Goal: Task Accomplishment & Management: Use online tool/utility

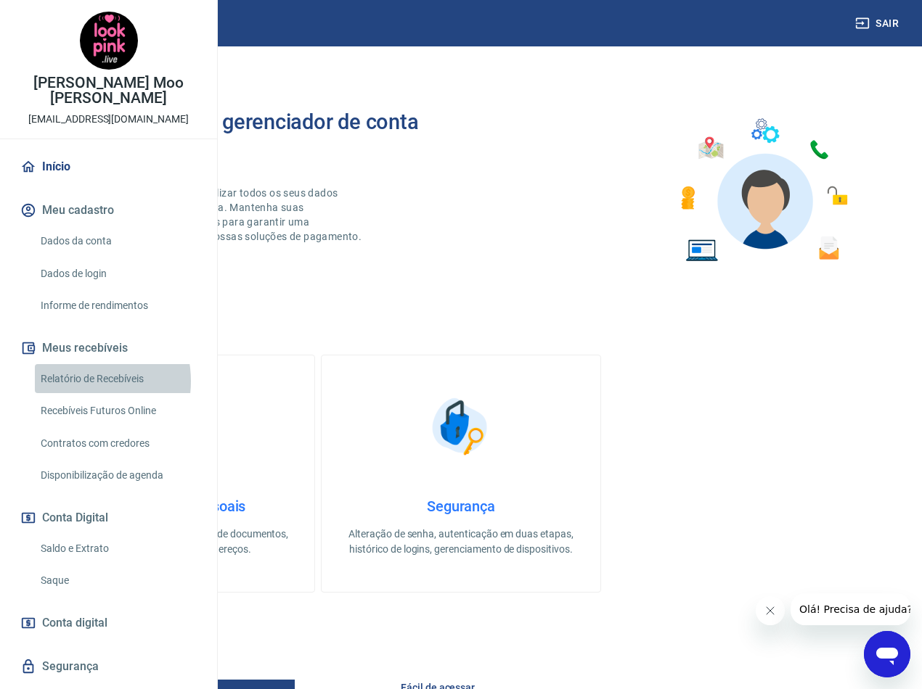
click at [76, 394] on link "Relatório de Recebíveis" at bounding box center [117, 379] width 165 height 30
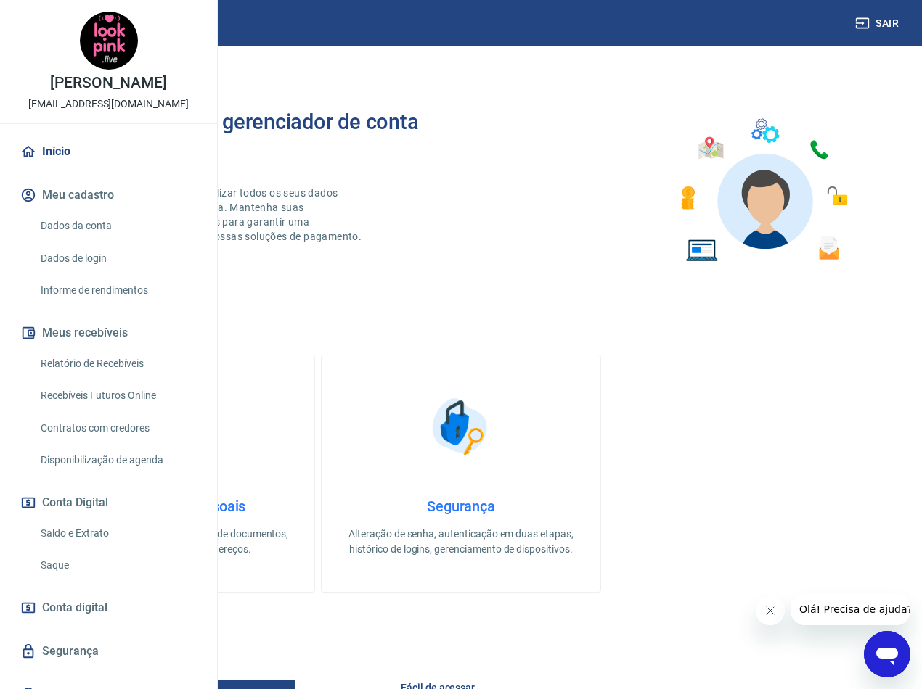
click at [105, 379] on link "Relatório de Recebíveis" at bounding box center [117, 364] width 165 height 30
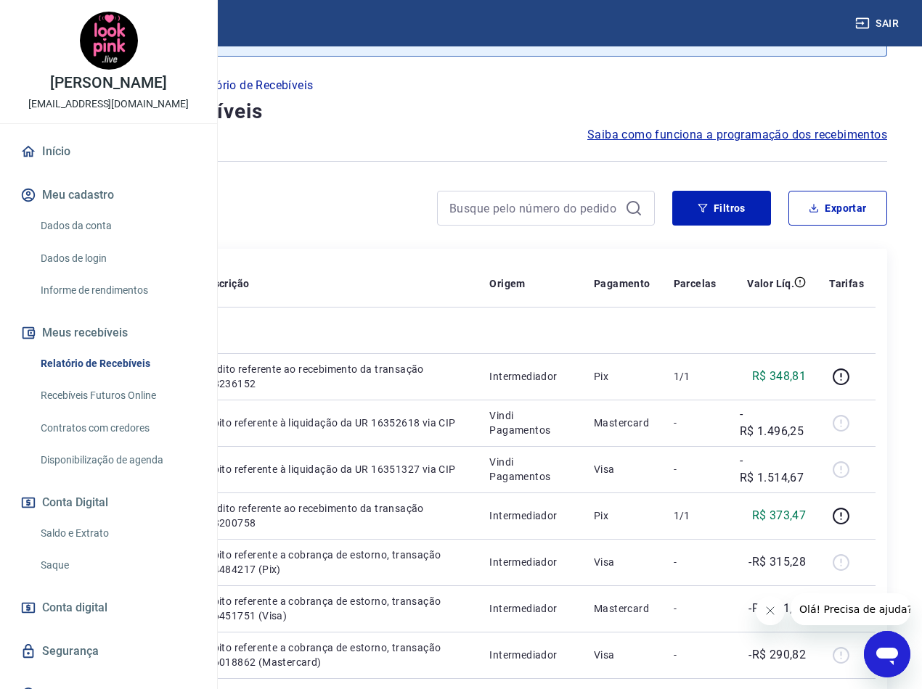
scroll to position [145, 0]
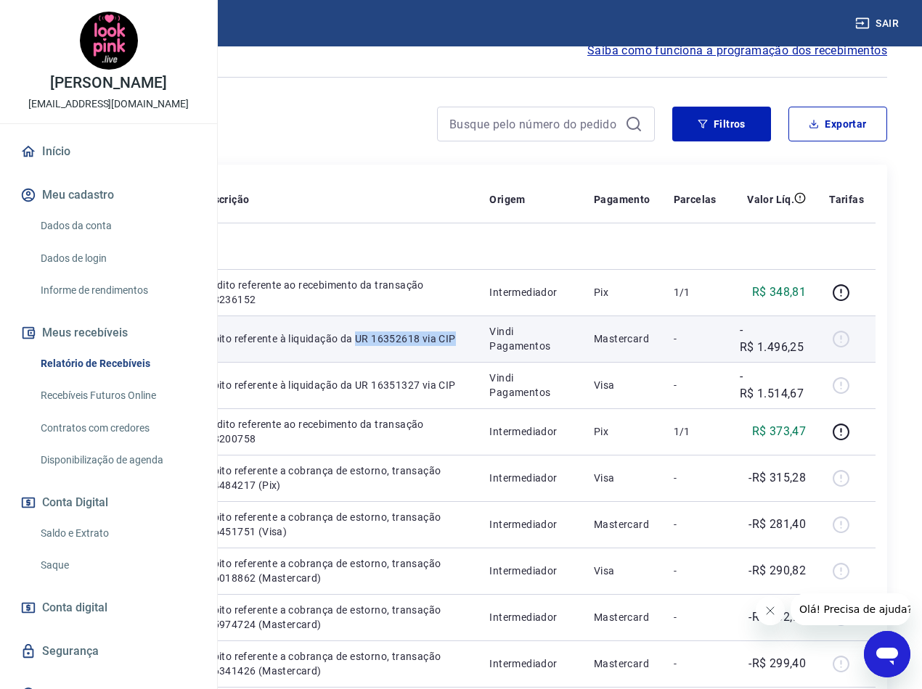
drag, startPoint x: 460, startPoint y: 428, endPoint x: 406, endPoint y: 410, distance: 57.4
click at [406, 362] on td "Débito referente à liquidação da UR 16352618 via CIP" at bounding box center [333, 339] width 289 height 46
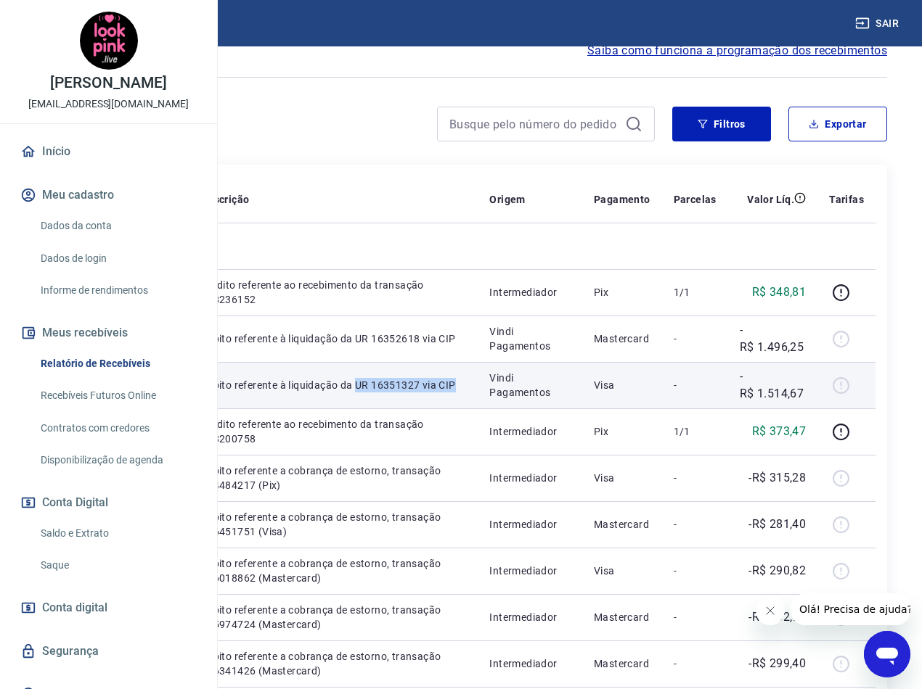
drag, startPoint x: 433, startPoint y: 497, endPoint x: 406, endPoint y: 483, distance: 30.2
click at [406, 409] on td "Débito referente à liquidação da UR 16351327 via CIP" at bounding box center [333, 385] width 289 height 46
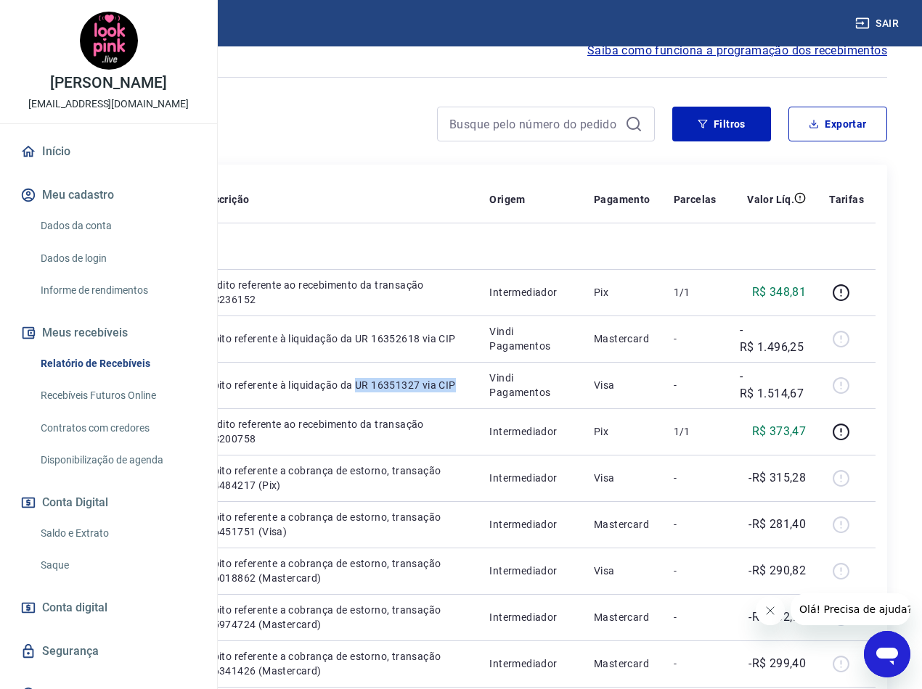
copy p "UR 16351327 via CIP"
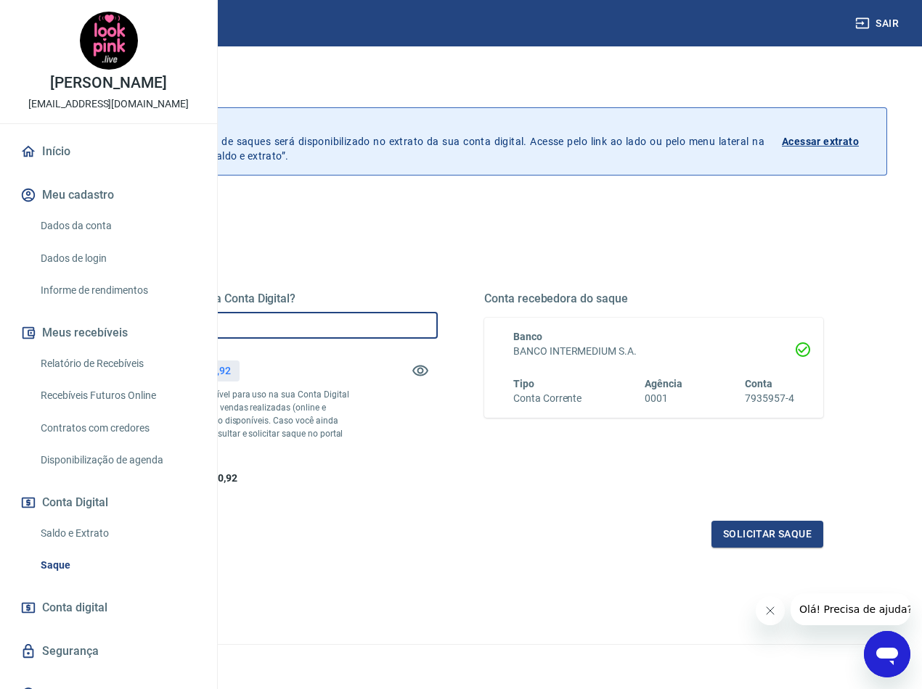
click at [377, 330] on input "R$ 0,00" at bounding box center [268, 325] width 339 height 27
type input "R$ 3.010,92"
click at [731, 548] on button "Solicitar saque" at bounding box center [767, 534] width 112 height 27
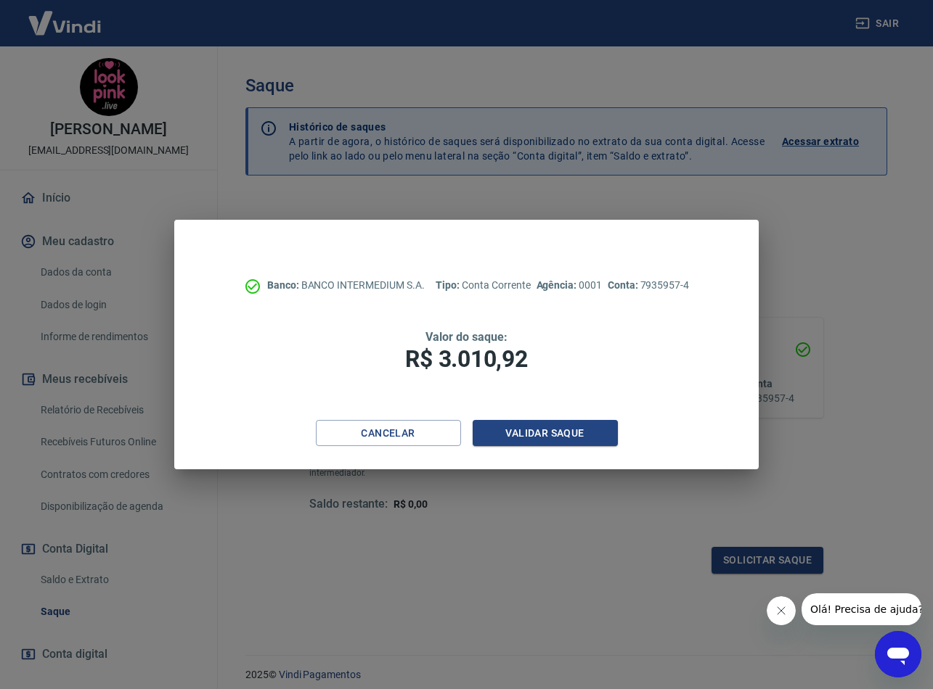
click at [501, 418] on div "Banco: BANCO INTERMEDIUM S.A. Tipo: Conta Corrente Agência: 0001 Conta: 7935957…" at bounding box center [466, 320] width 584 height 200
click at [522, 438] on button "Validar saque" at bounding box center [544, 433] width 145 height 27
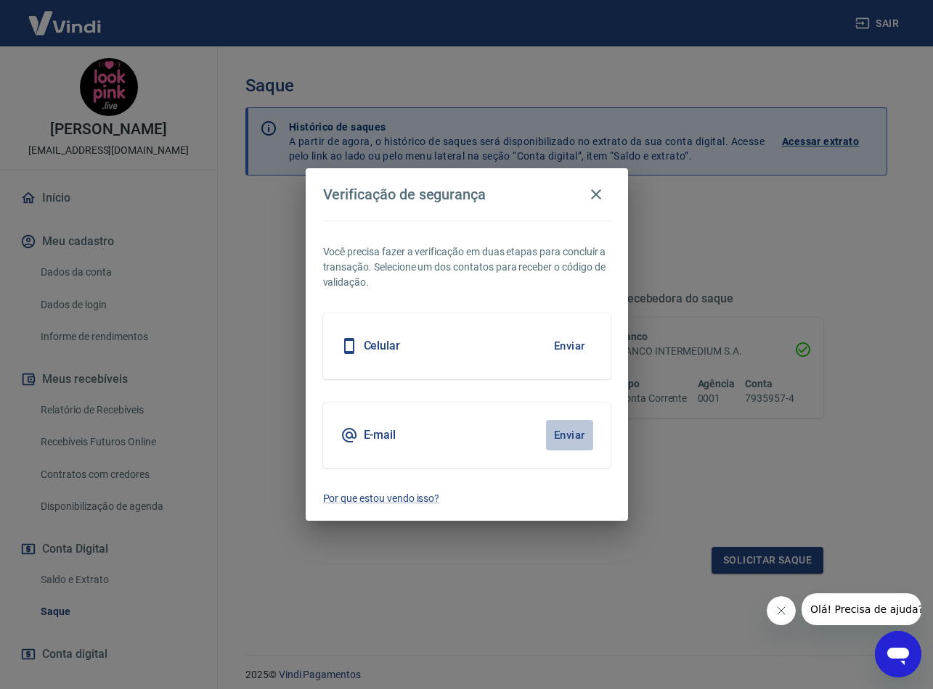
click at [569, 434] on button "Enviar" at bounding box center [569, 435] width 47 height 30
click at [775, 605] on icon "Fechar mensagem da empresa" at bounding box center [781, 611] width 12 height 12
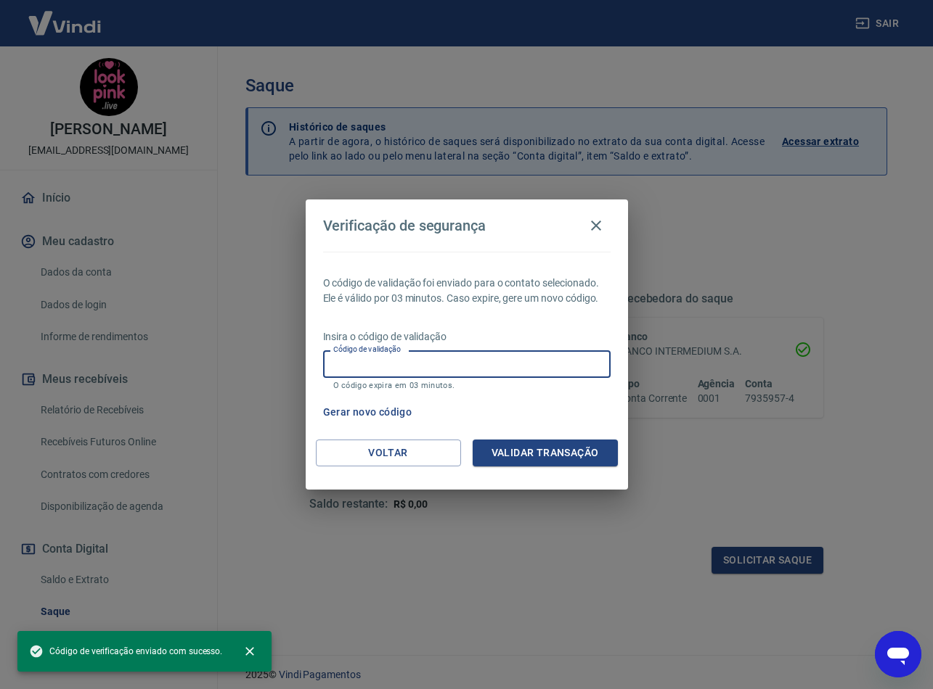
drag, startPoint x: 453, startPoint y: 356, endPoint x: 464, endPoint y: 361, distance: 12.7
click at [454, 356] on input "Código de validação" at bounding box center [466, 364] width 287 height 27
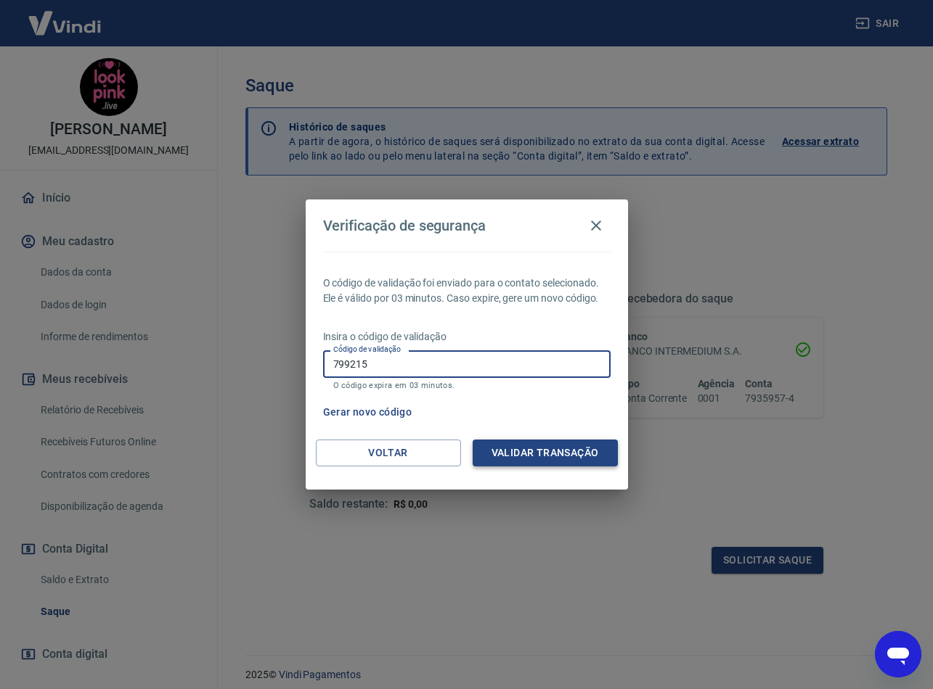
type input "799215"
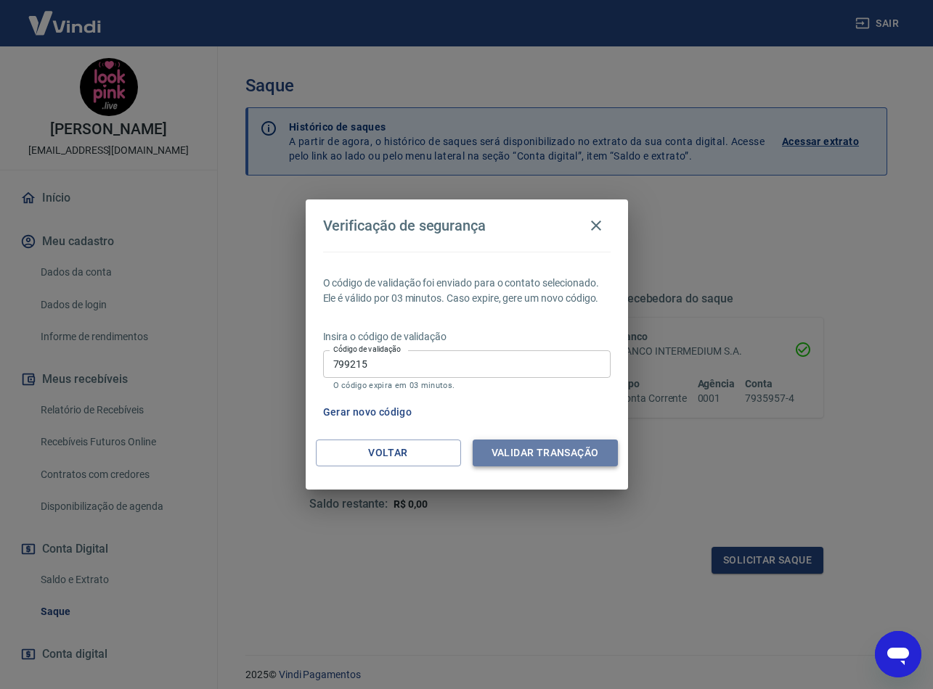
click at [562, 459] on button "Validar transação" at bounding box center [544, 453] width 145 height 27
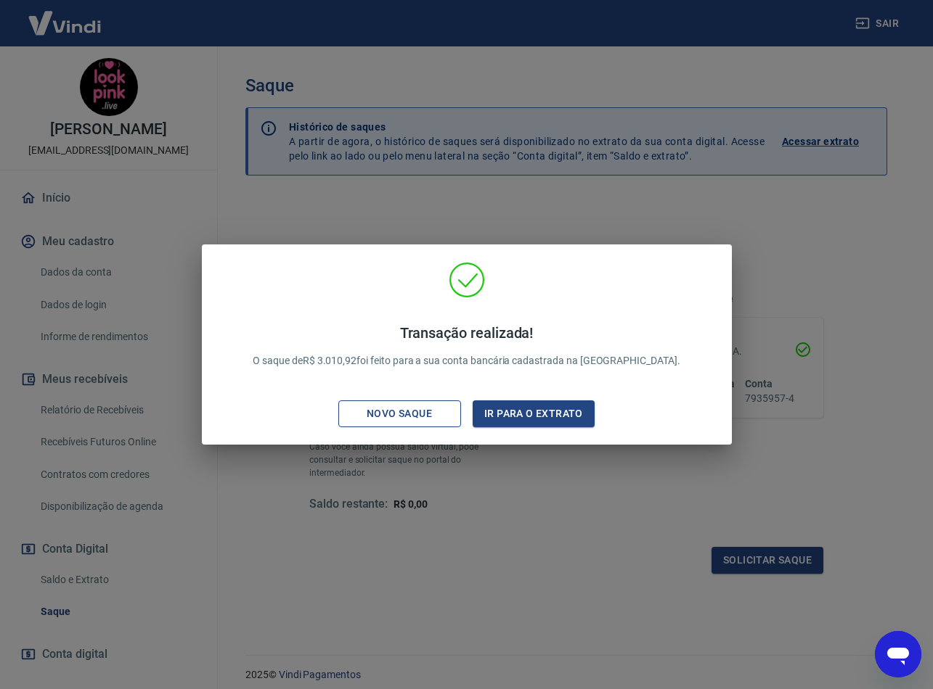
click at [400, 417] on div "Novo saque" at bounding box center [399, 414] width 100 height 18
